Goal: Information Seeking & Learning: Learn about a topic

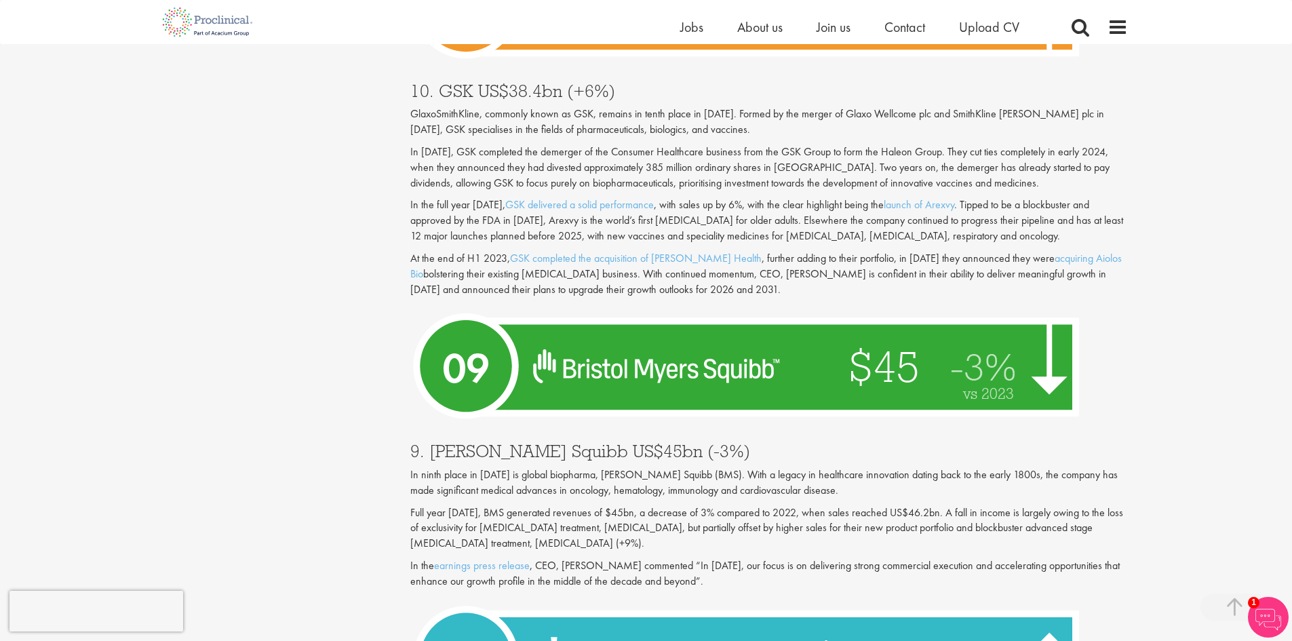
scroll to position [1696, 0]
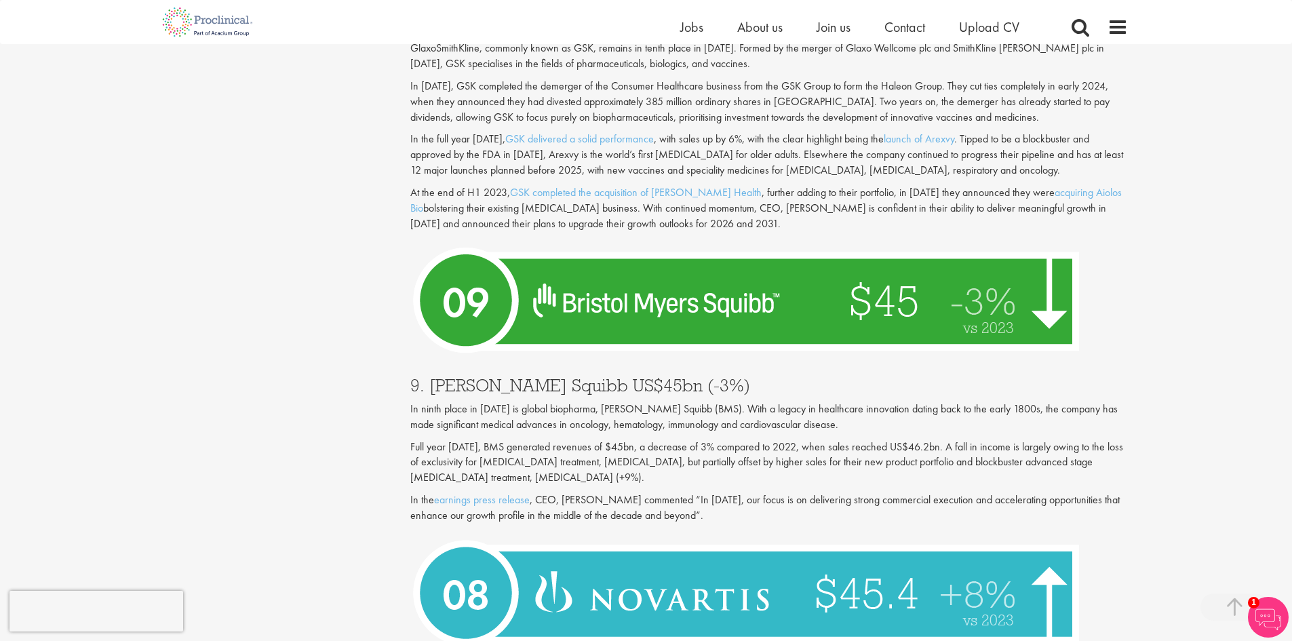
click at [602, 402] on p "In ninth place in [DATE] is global biopharma, [PERSON_NAME] Squibb (BMS). With …" at bounding box center [769, 417] width 718 height 31
drag, startPoint x: 602, startPoint y: 394, endPoint x: 661, endPoint y: 391, distance: 59.1
click at [661, 402] on p "In ninth place in [DATE] is global biopharma, [PERSON_NAME] Squibb (BMS). With …" at bounding box center [769, 417] width 718 height 31
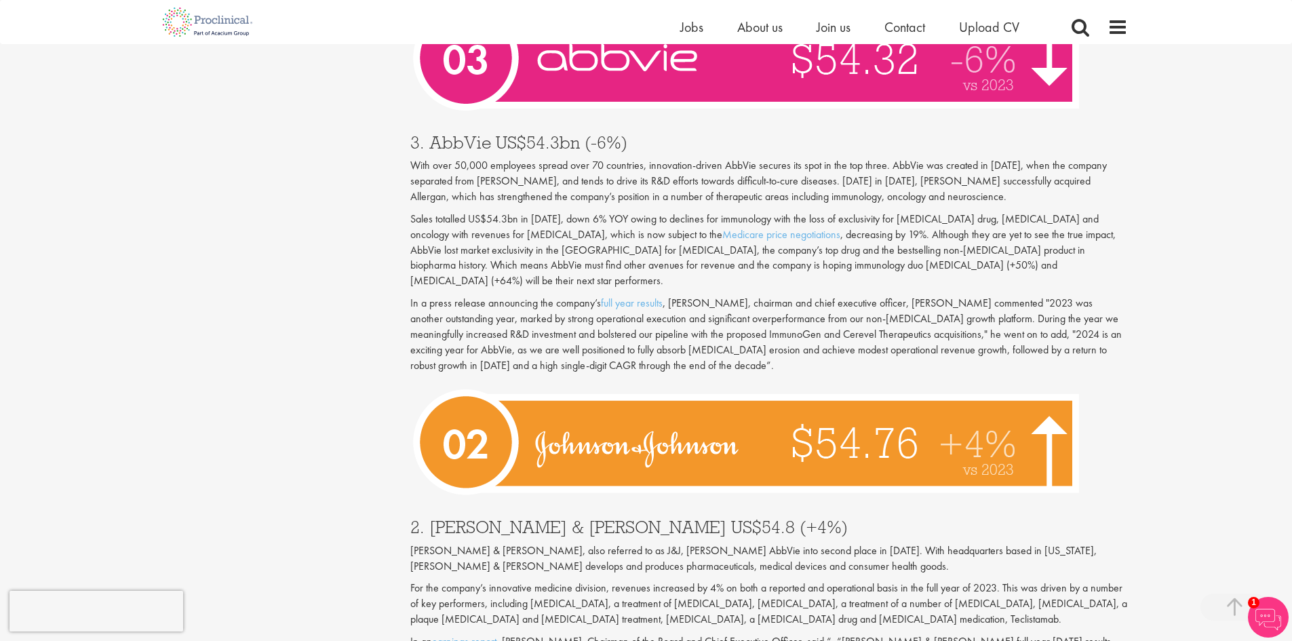
scroll to position [4139, 0]
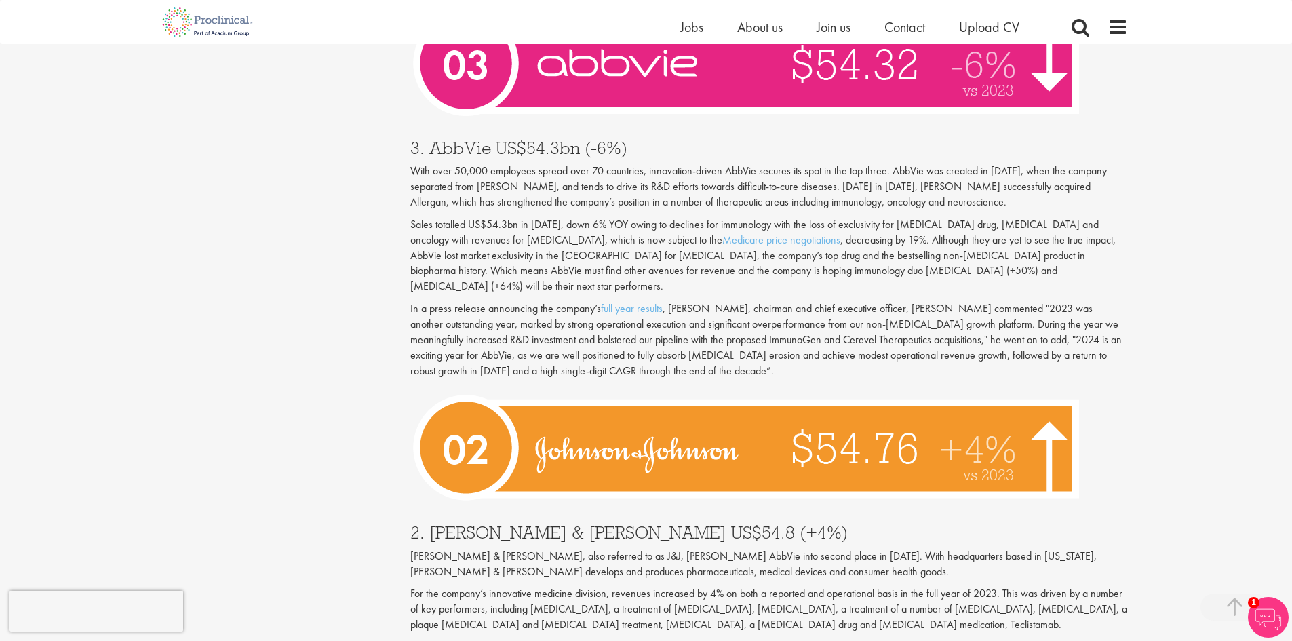
click at [686, 301] on p "In a press release announcing the company’s full year results , [PERSON_NAME], …" at bounding box center [769, 339] width 718 height 77
drag, startPoint x: 686, startPoint y: 246, endPoint x: 733, endPoint y: 246, distance: 47.5
click at [733, 301] on p "In a press release announcing the company’s full year results , [PERSON_NAME], …" at bounding box center [769, 339] width 718 height 77
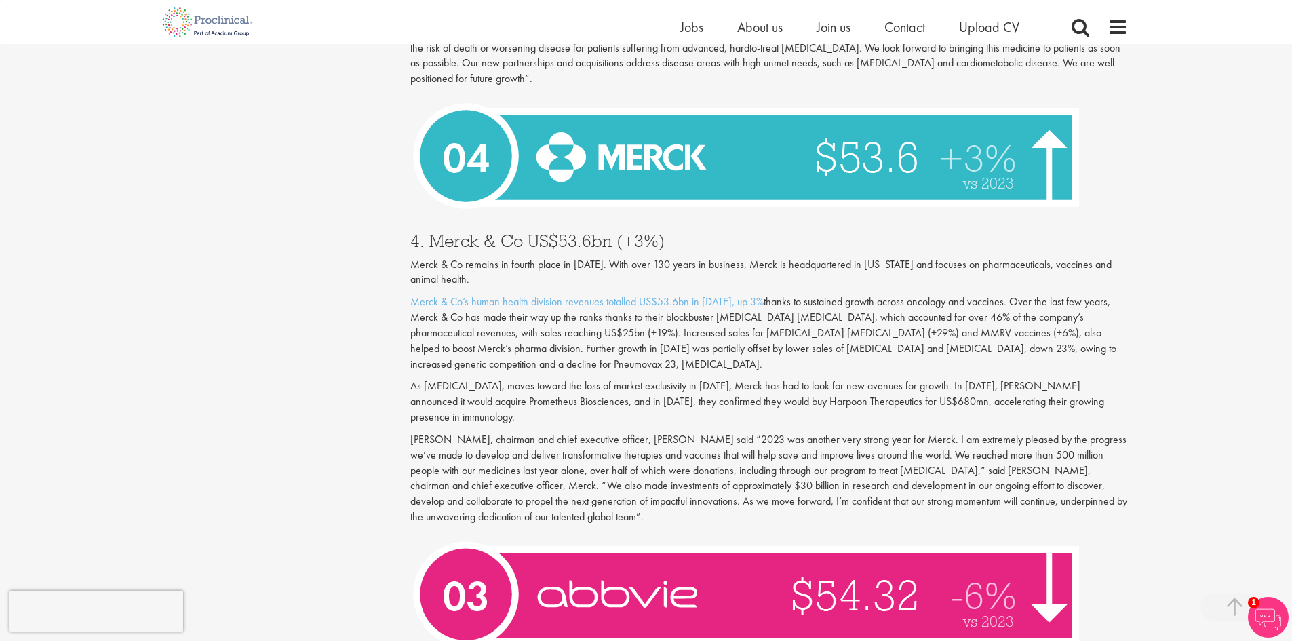
scroll to position [3596, 0]
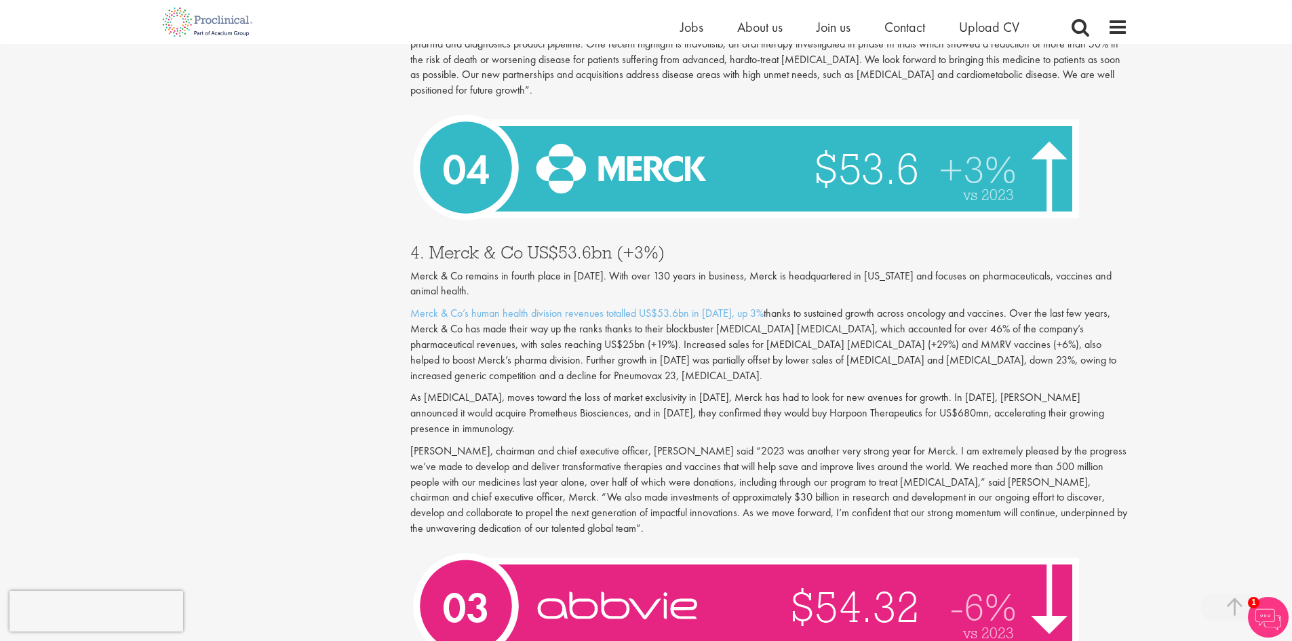
click at [512, 244] on h3 "4. Merck & Co US$53.6bn (+3%)" at bounding box center [769, 253] width 718 height 18
drag, startPoint x: 512, startPoint y: 219, endPoint x: 466, endPoint y: 223, distance: 45.6
click at [467, 244] on h3 "4. Merck & Co US$53.6bn (+3%)" at bounding box center [769, 253] width 718 height 18
copy h3 "Merck & Co"
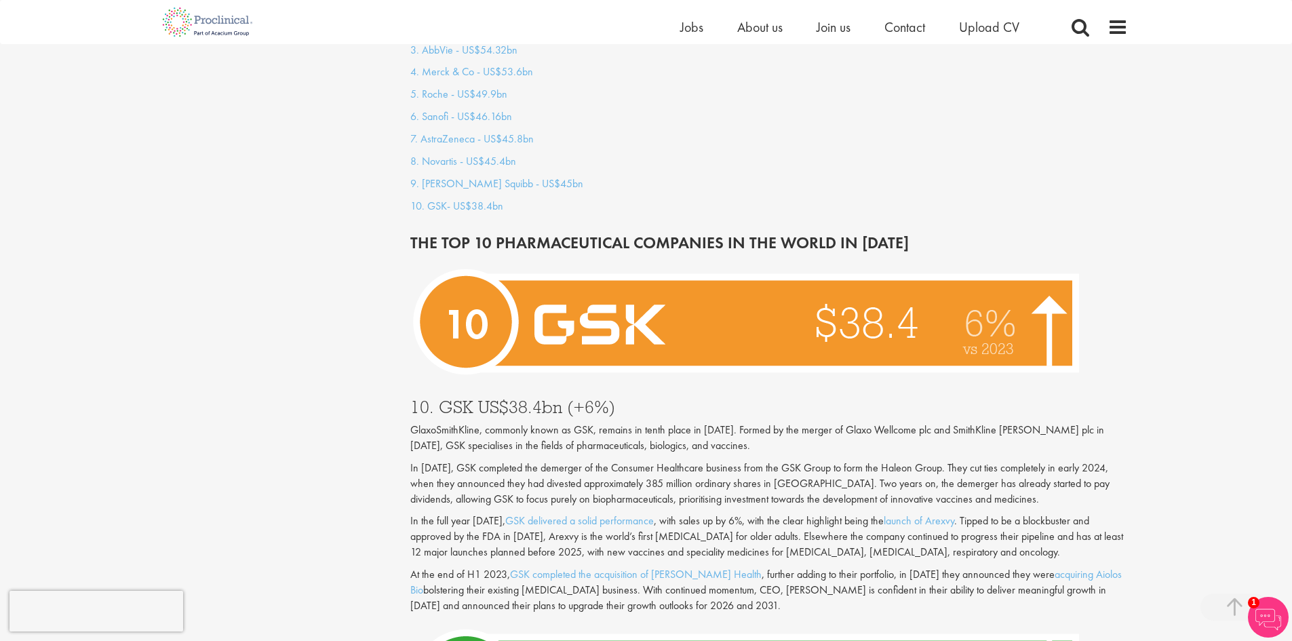
scroll to position [1289, 0]
